Goal: Find specific page/section: Find specific page/section

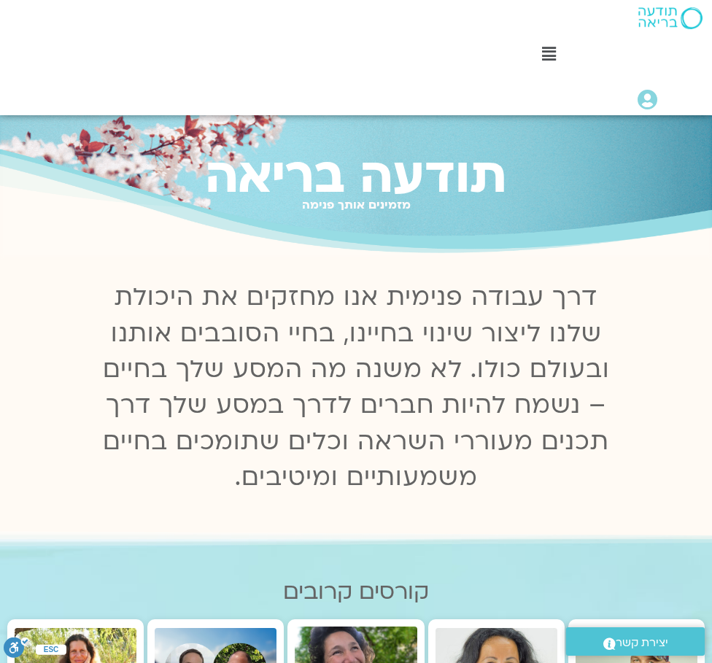
click at [548, 53] on icon at bounding box center [549, 54] width 14 height 16
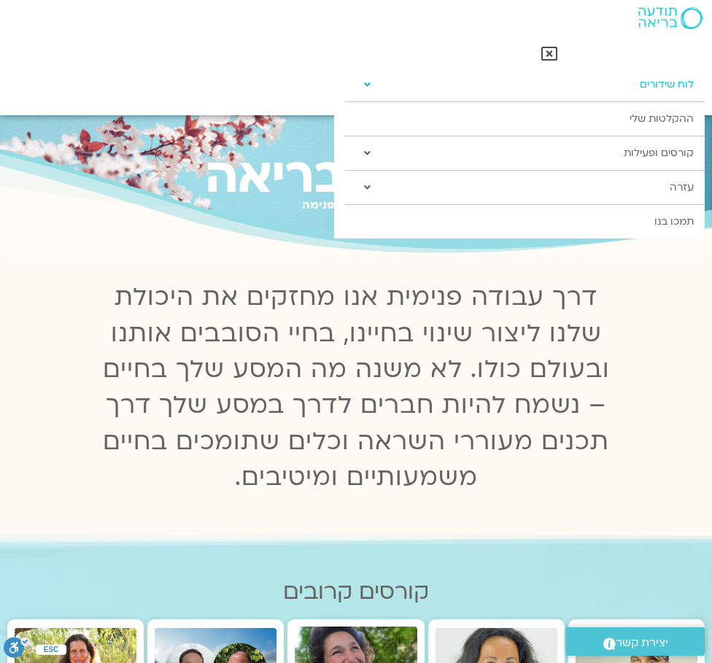
click at [666, 86] on link "לוח שידורים" at bounding box center [525, 85] width 360 height 34
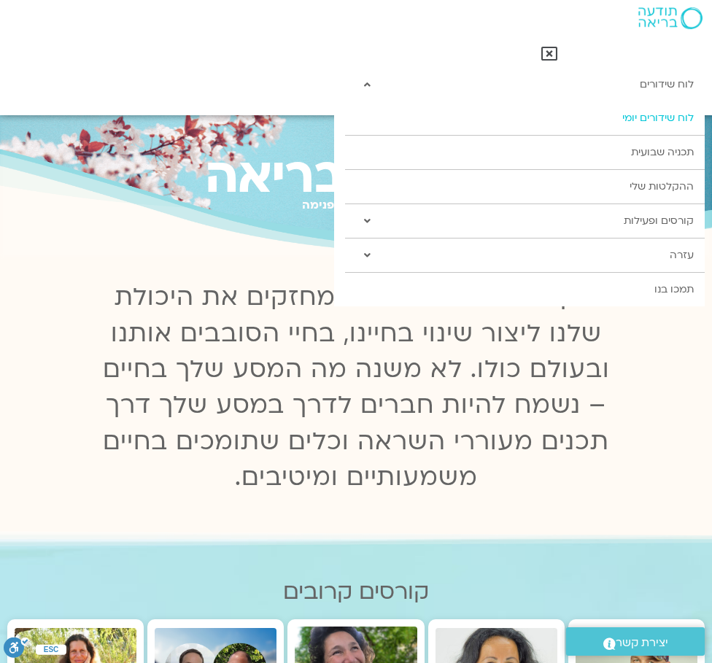
click at [658, 110] on link "לוח שידורים יומי" at bounding box center [525, 118] width 360 height 34
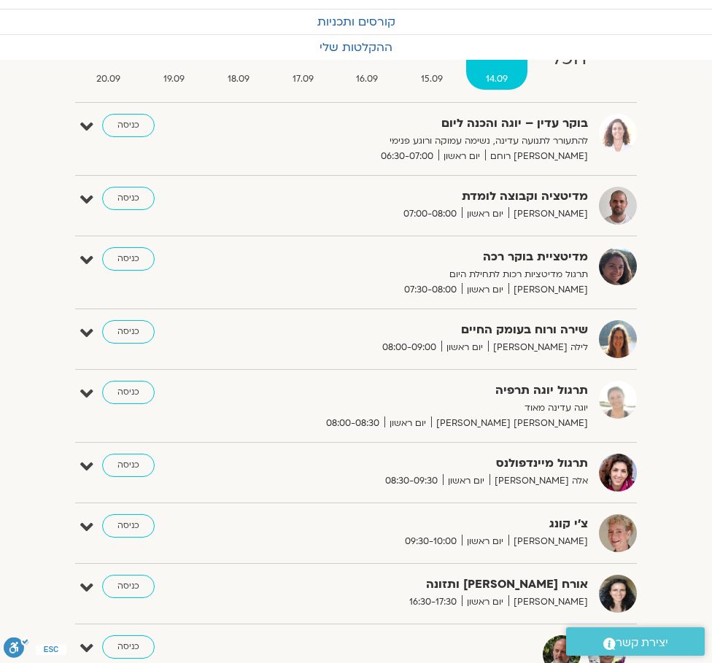
scroll to position [116, 0]
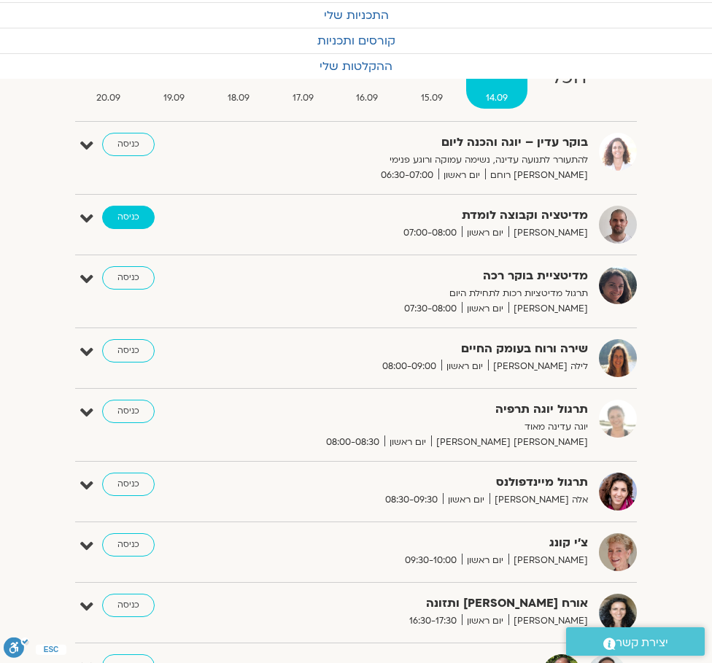
click at [116, 214] on link "כניסה" at bounding box center [128, 217] width 53 height 23
